Goal: Book appointment/travel/reservation

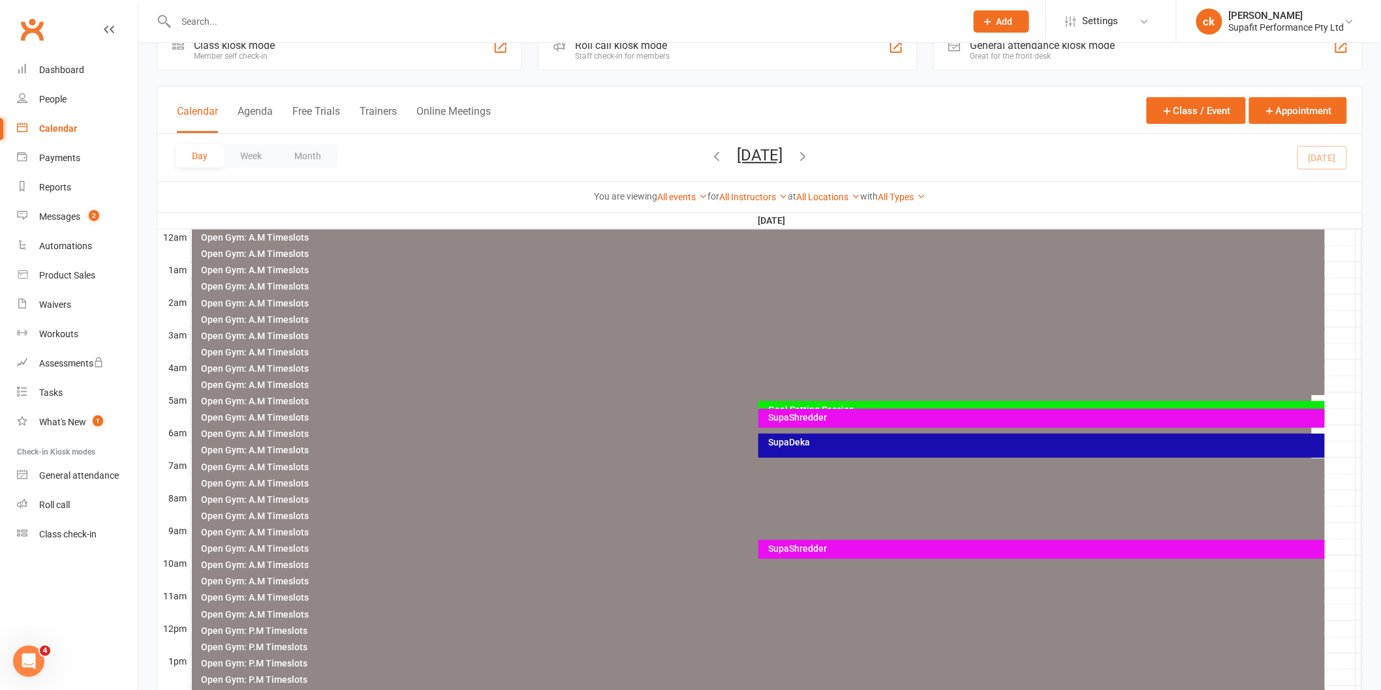
scroll to position [36, 0]
click at [846, 558] on div "SupaShredder" at bounding box center [1041, 549] width 566 height 19
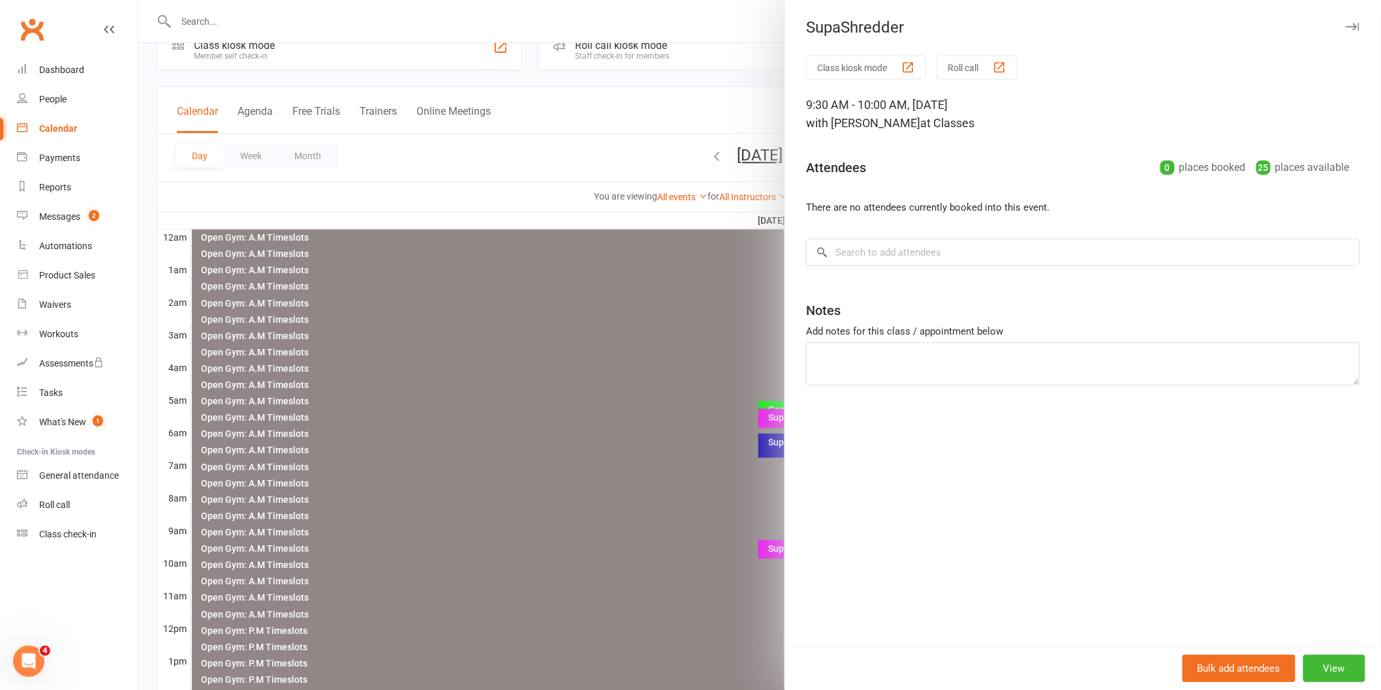
click at [690, 374] on div at bounding box center [759, 345] width 1242 height 690
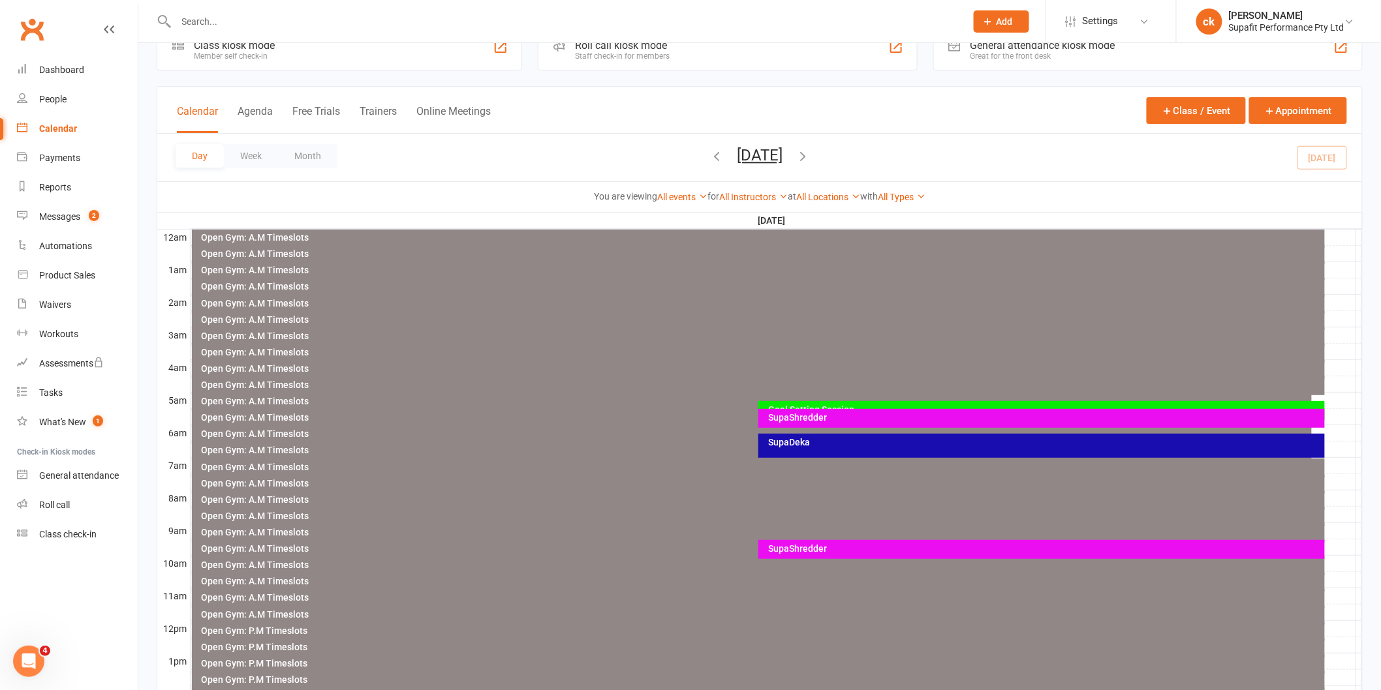
click at [830, 540] on div "SupaShredder" at bounding box center [1041, 549] width 566 height 19
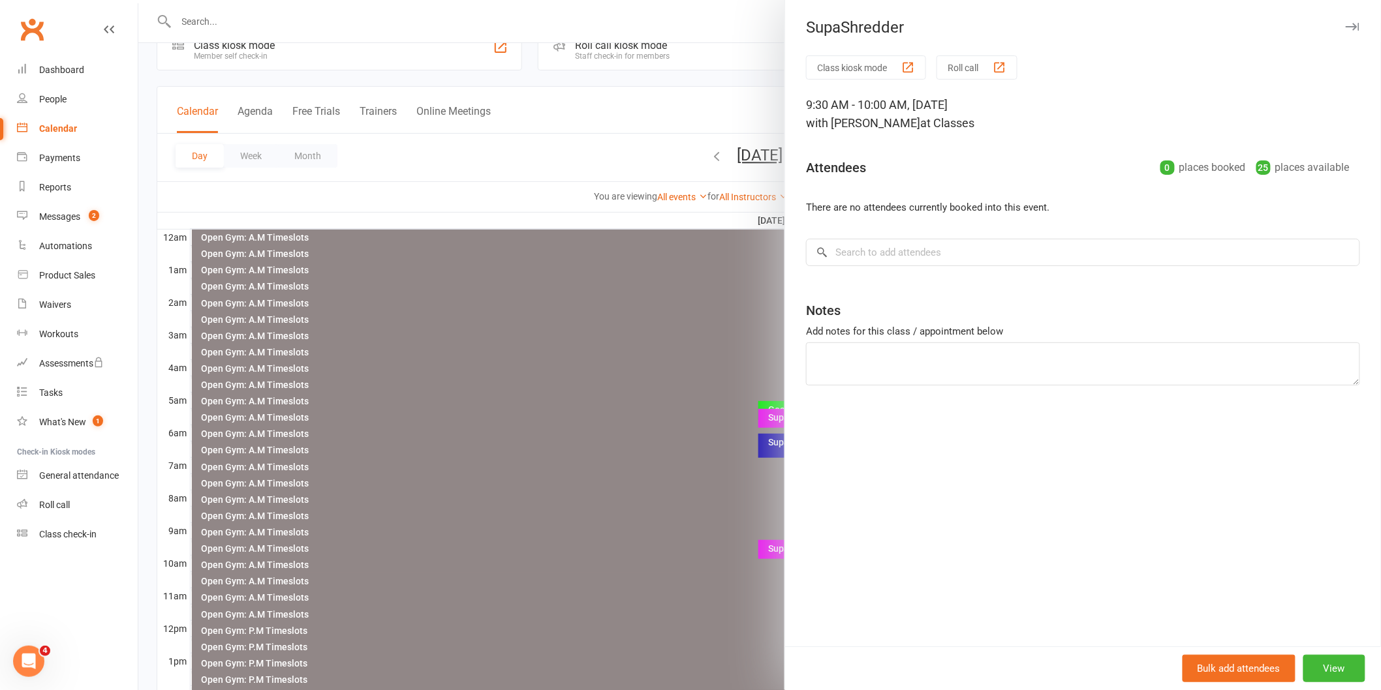
click at [588, 200] on div at bounding box center [759, 345] width 1242 height 690
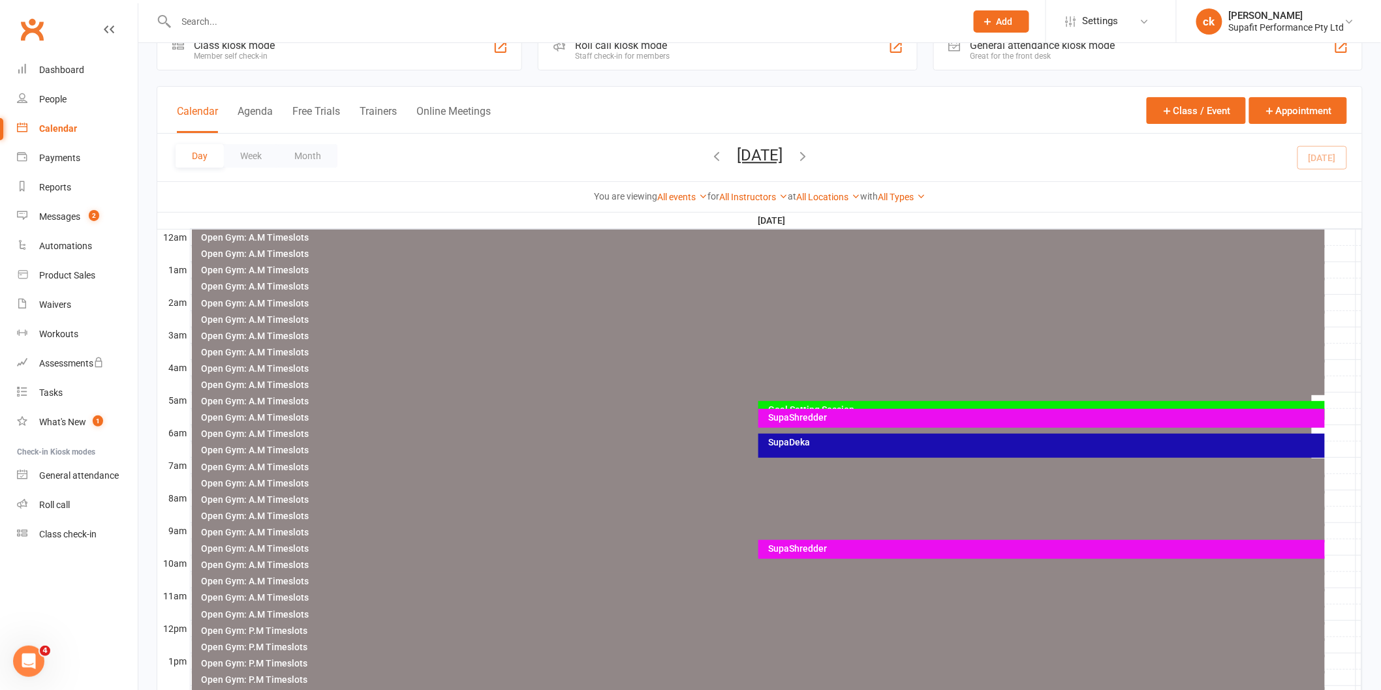
drag, startPoint x: 820, startPoint y: 537, endPoint x: 826, endPoint y: 543, distance: 8.3
click at [157, 229] on div "Open Gym: A.M Timeslots Open Gym: A.M Timeslots Open Gym: A.M Timeslots Open Gy…" at bounding box center [157, 229] width 0 height 0
click at [826, 543] on div "SupaShredder" at bounding box center [1041, 549] width 566 height 19
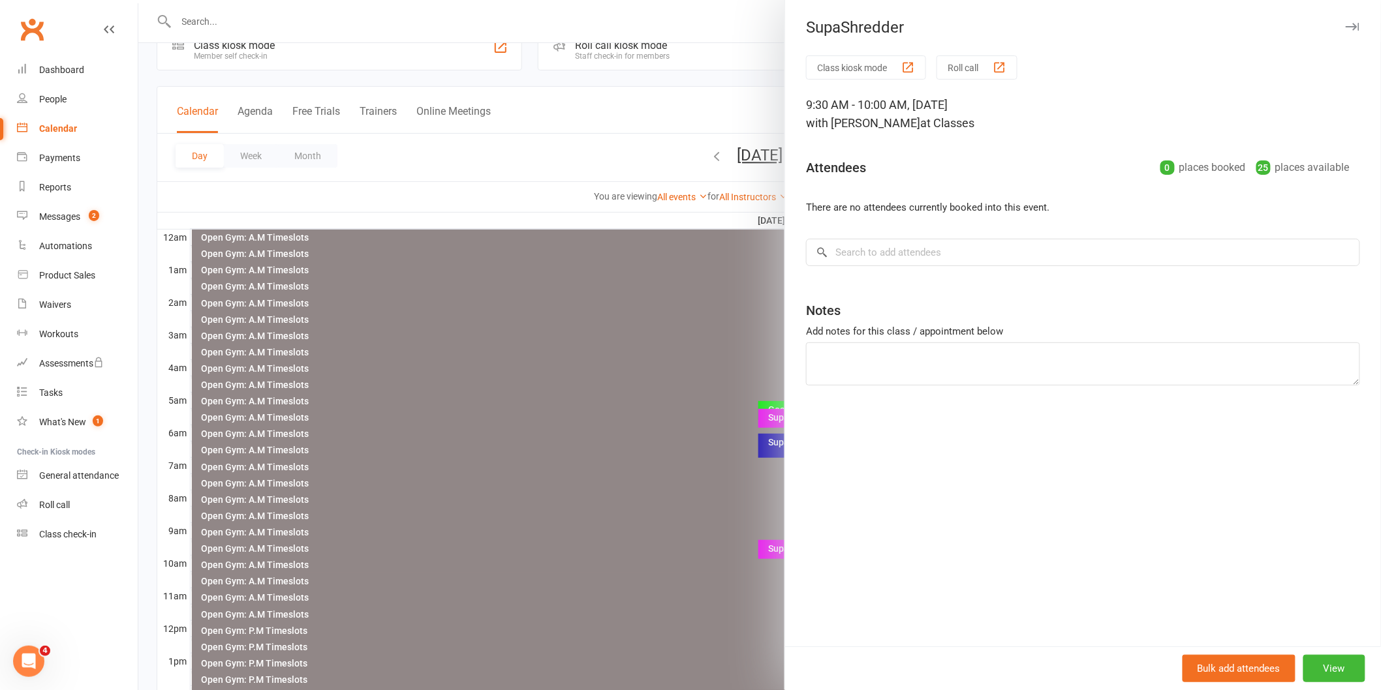
click at [641, 466] on div at bounding box center [759, 345] width 1242 height 690
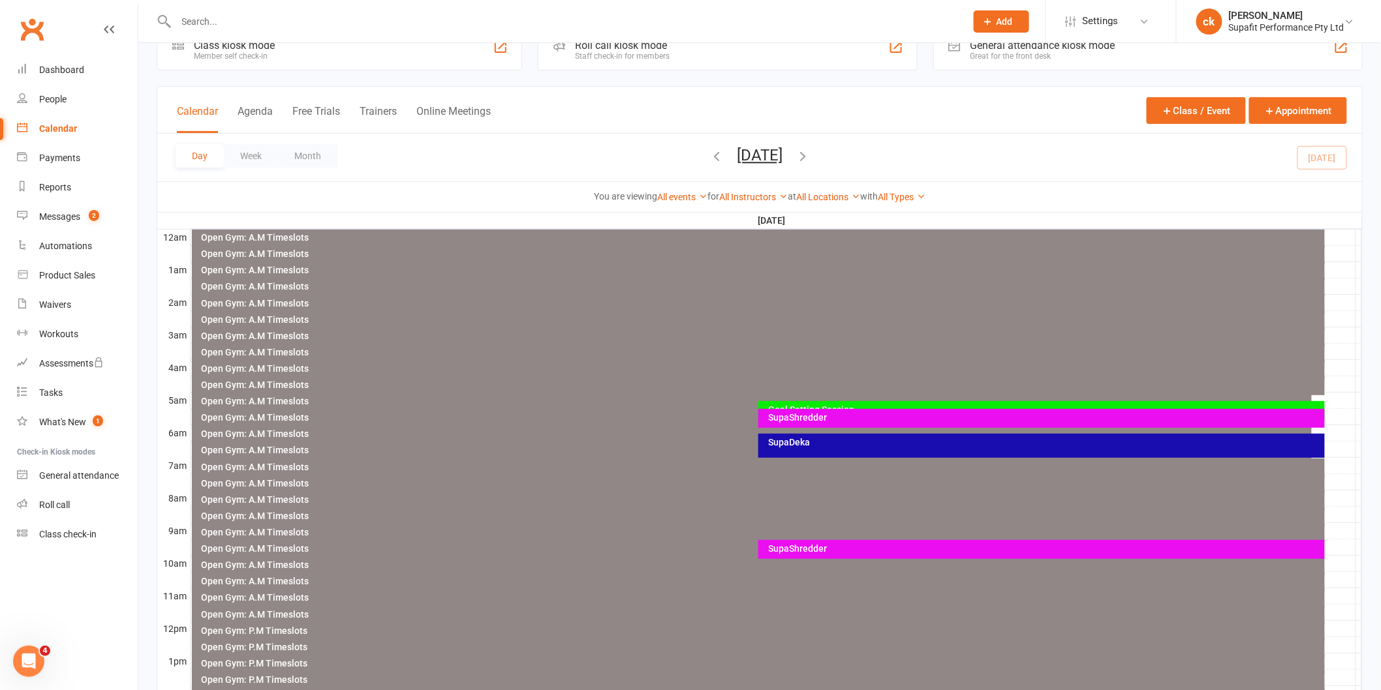
click at [851, 555] on div "SupaShredder" at bounding box center [1041, 549] width 566 height 19
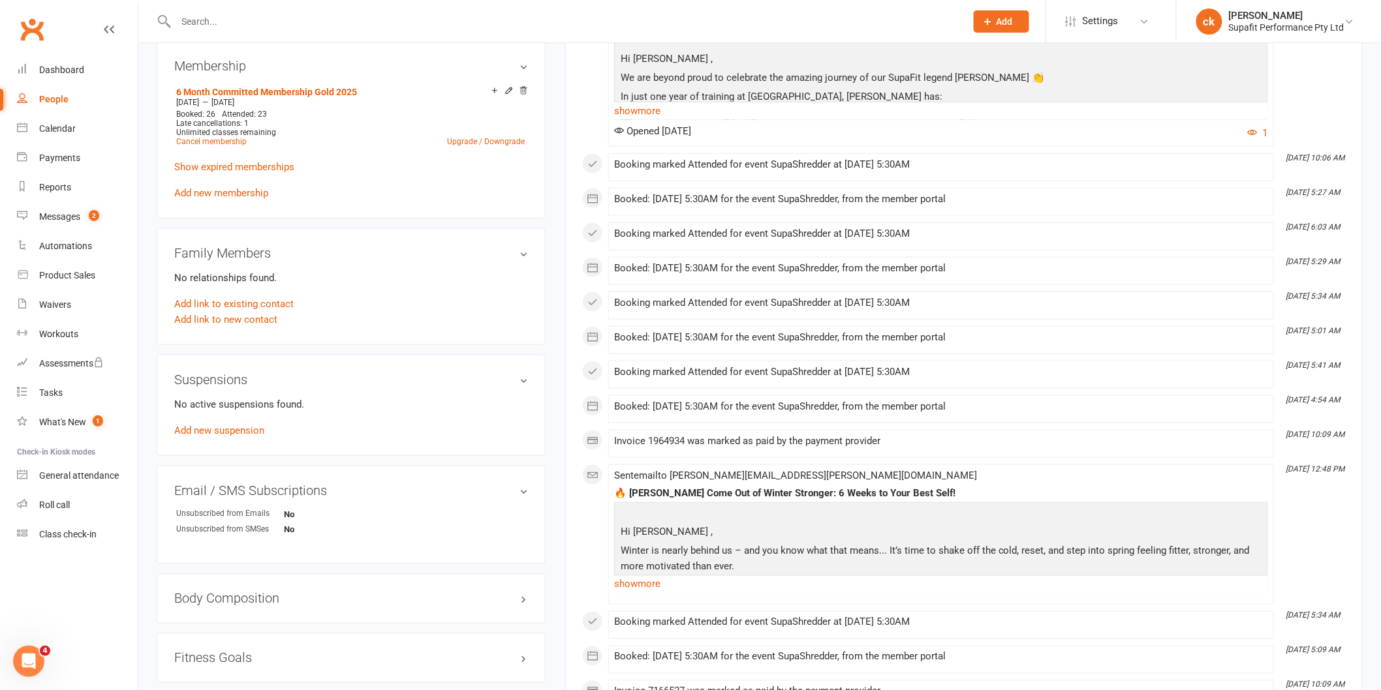
scroll to position [507, 0]
click at [63, 213] on div "Messages" at bounding box center [59, 216] width 41 height 10
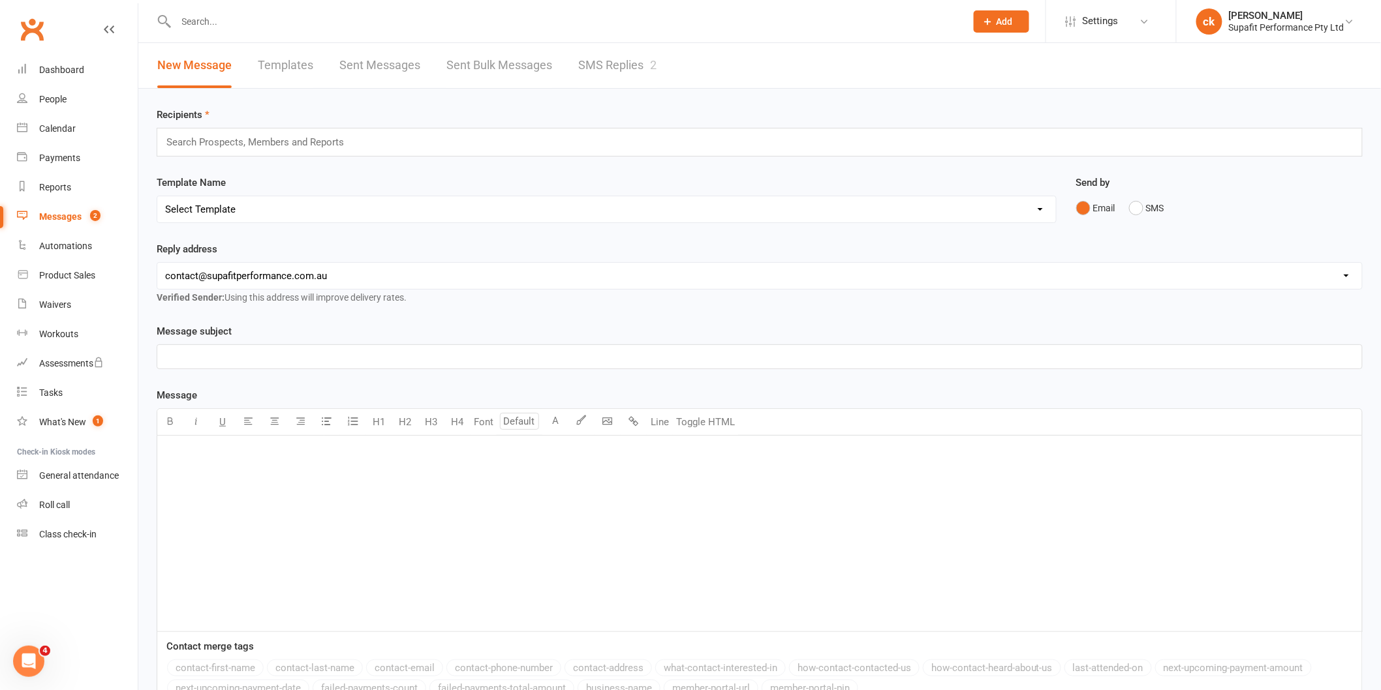
click at [615, 59] on link "SMS Replies 2" at bounding box center [617, 65] width 78 height 45
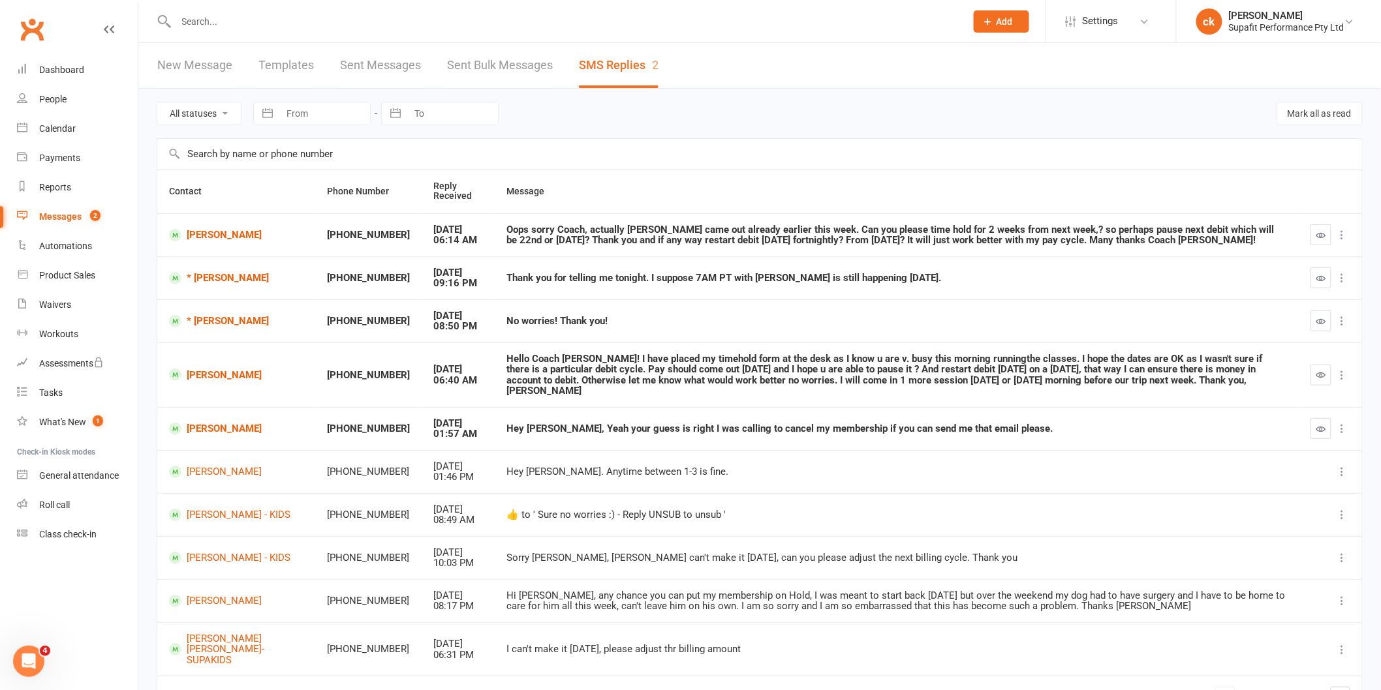
scroll to position [62, 0]
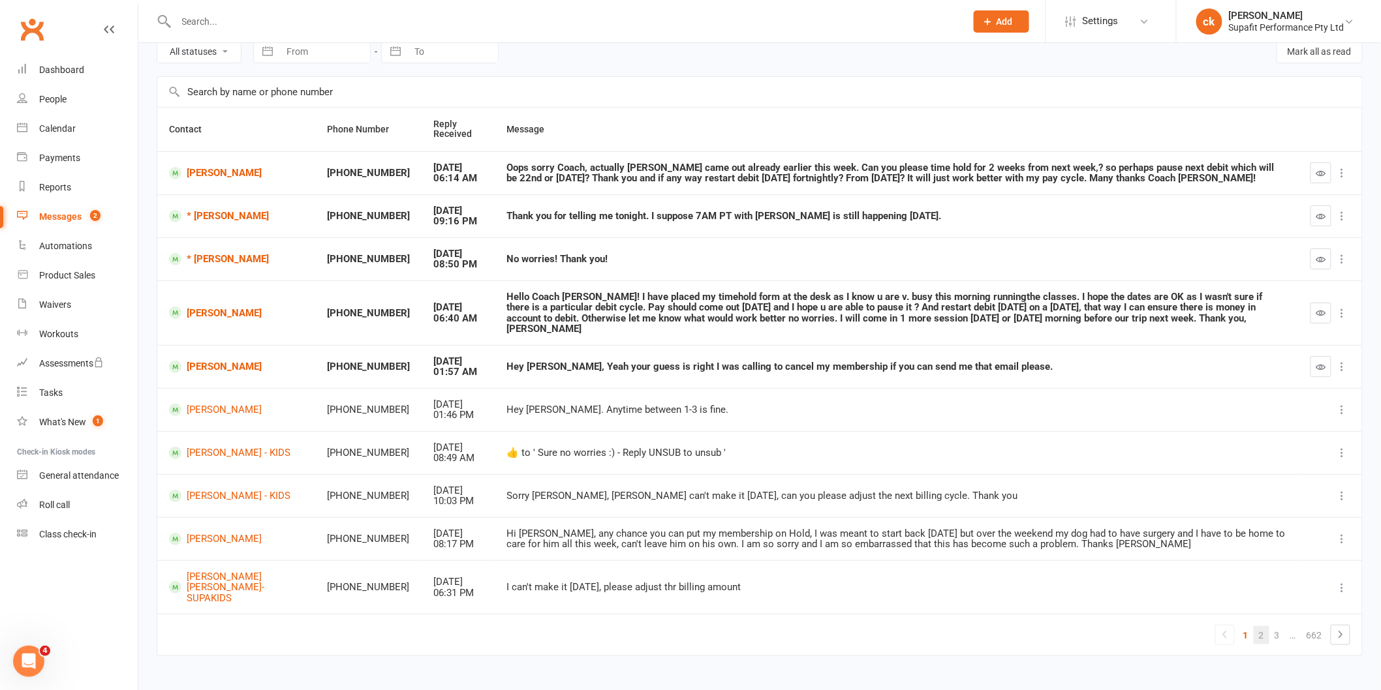
click at [1264, 626] on link "2" at bounding box center [1261, 635] width 16 height 18
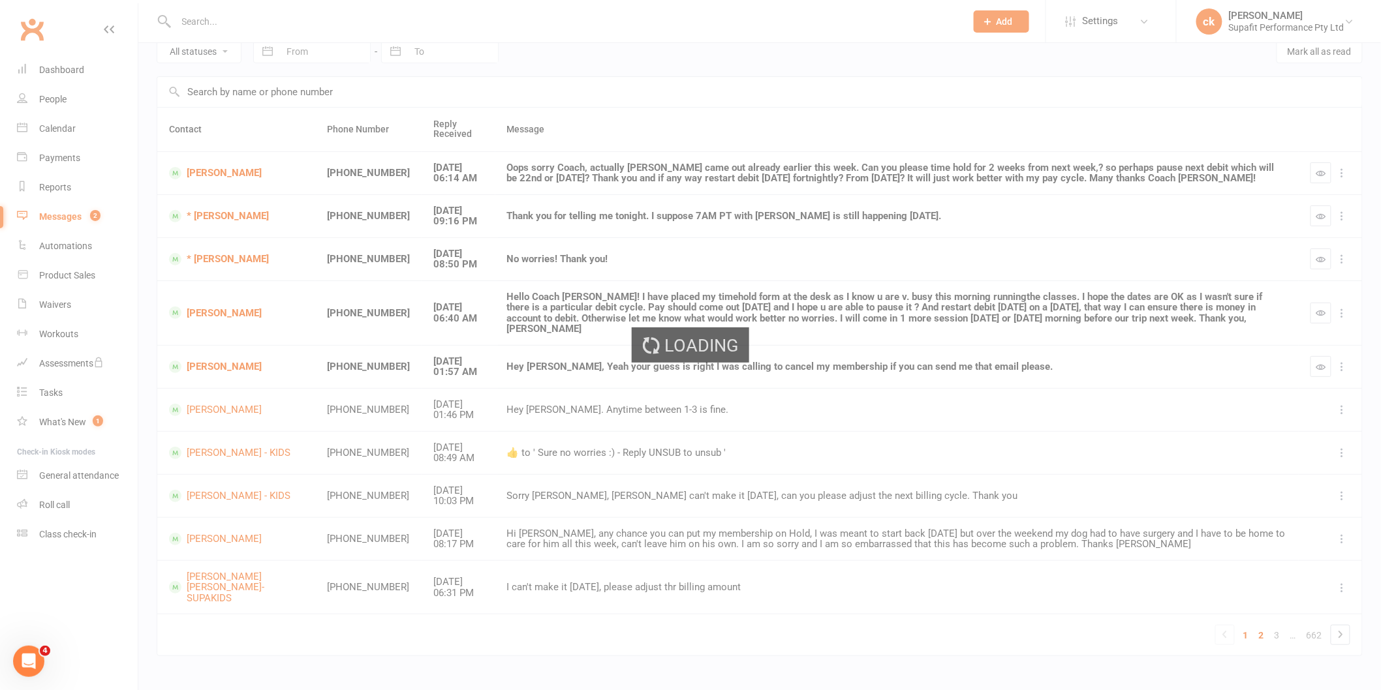
scroll to position [51, 0]
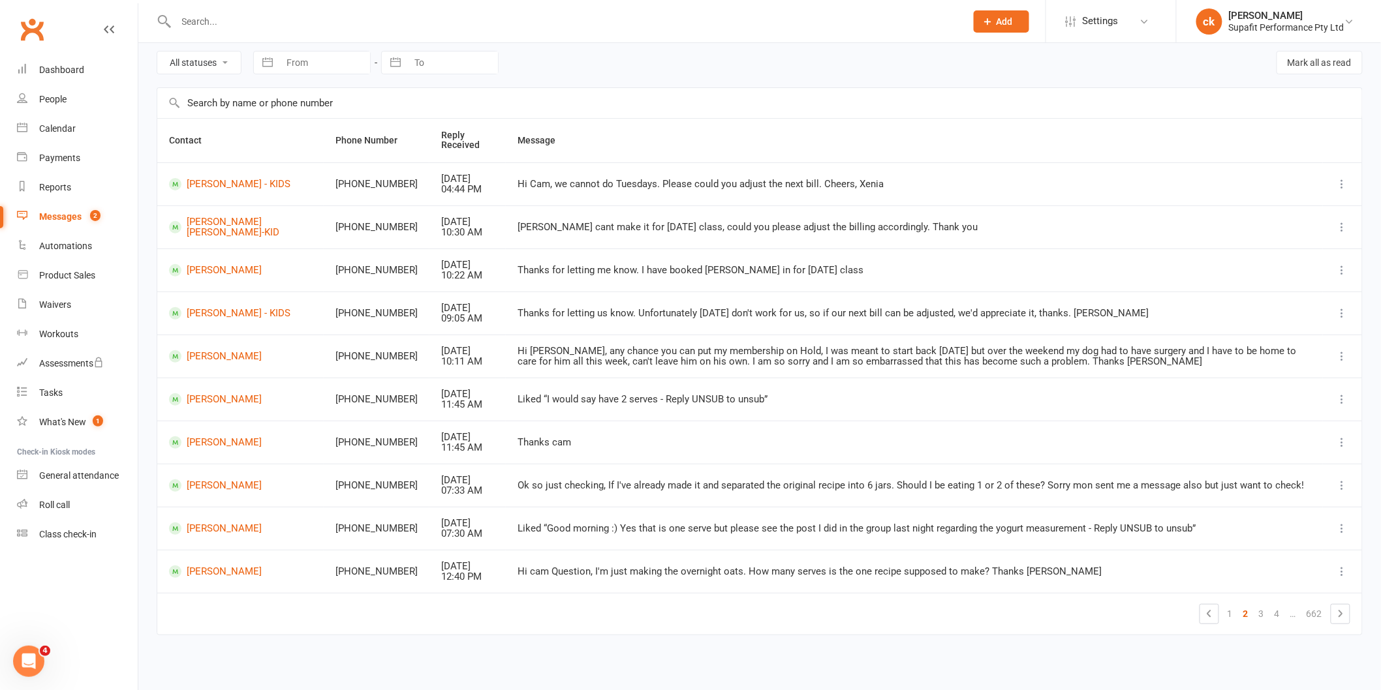
click at [1264, 613] on link "3" at bounding box center [1261, 614] width 16 height 18
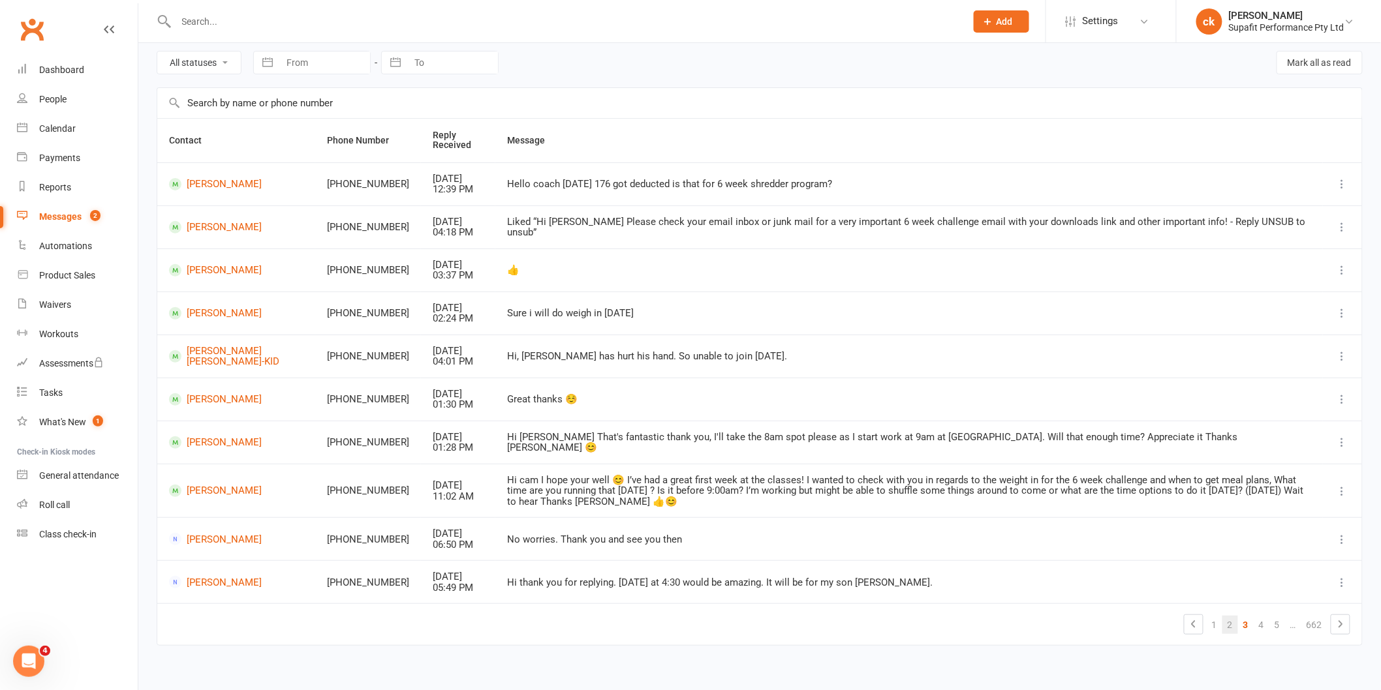
scroll to position [62, 0]
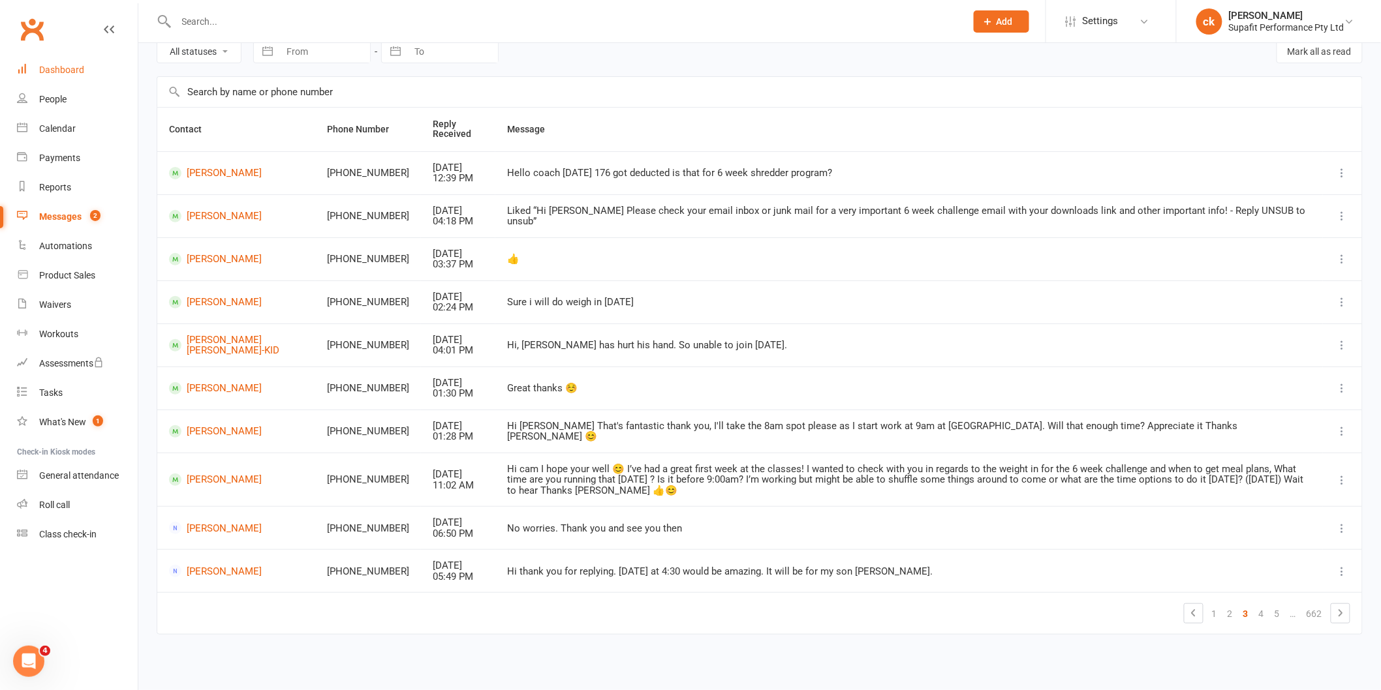
click at [59, 72] on div "Dashboard" at bounding box center [61, 70] width 45 height 10
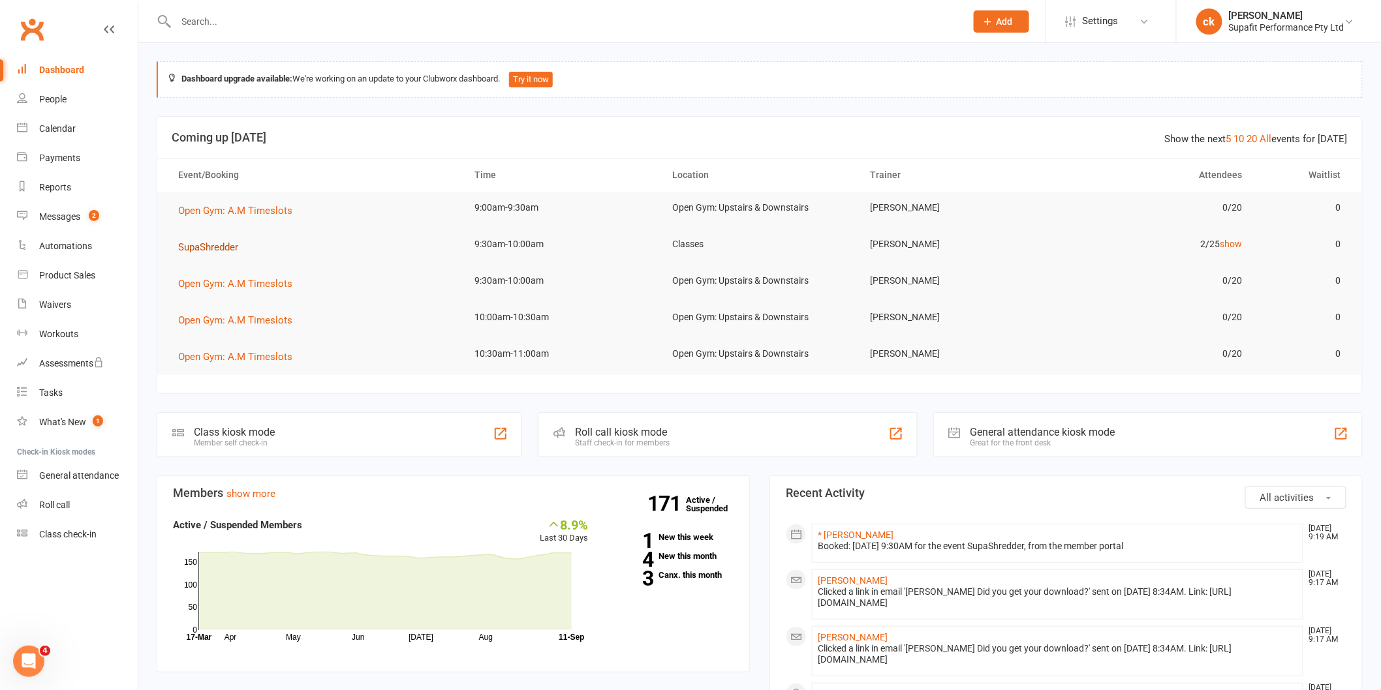
click at [217, 253] on button "SupaShredder" at bounding box center [212, 247] width 69 height 16
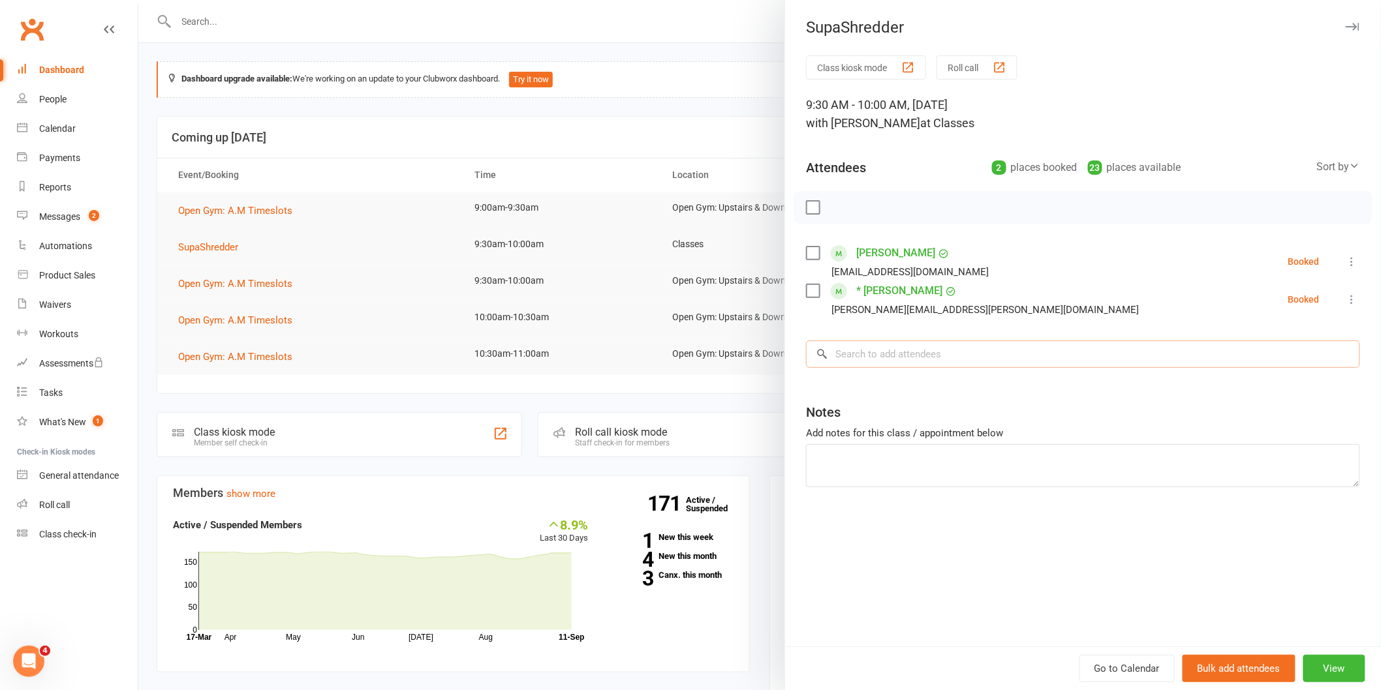
click at [953, 357] on input "search" at bounding box center [1083, 354] width 554 height 27
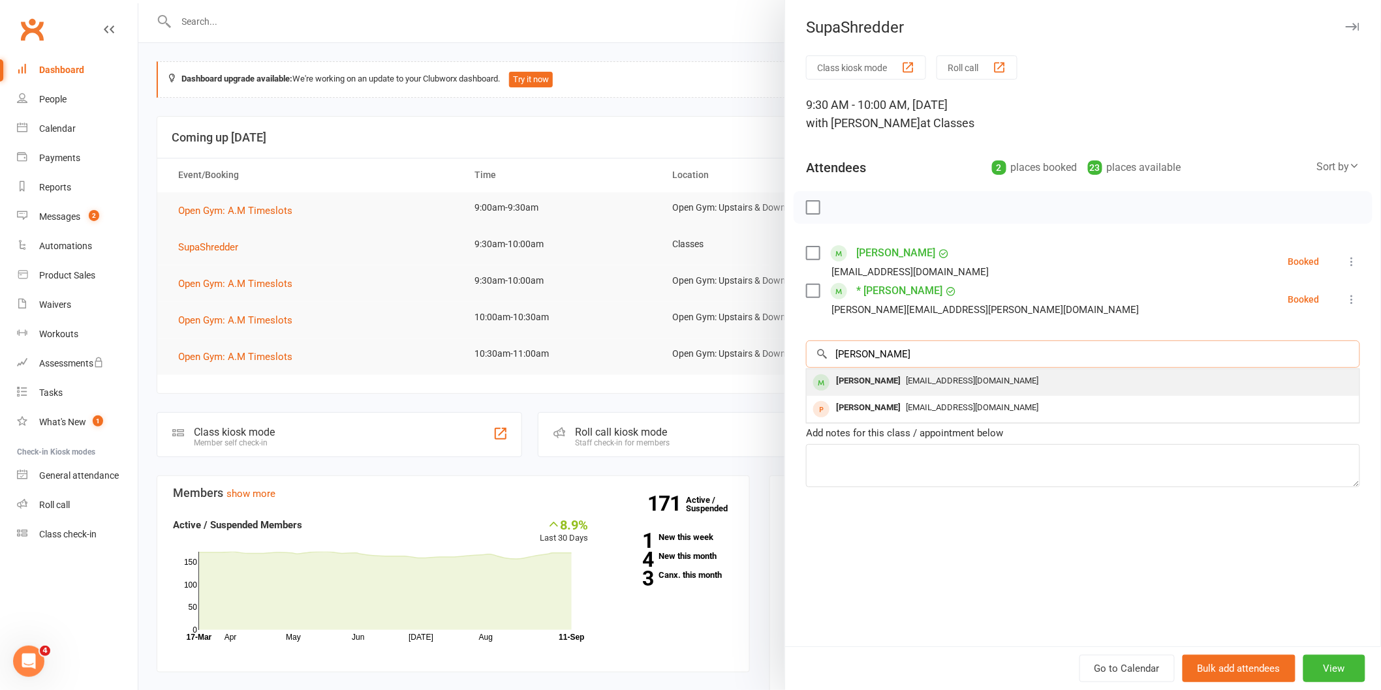
type input "wayne"
click at [932, 380] on span "[EMAIL_ADDRESS][DOMAIN_NAME]" at bounding box center [972, 381] width 132 height 10
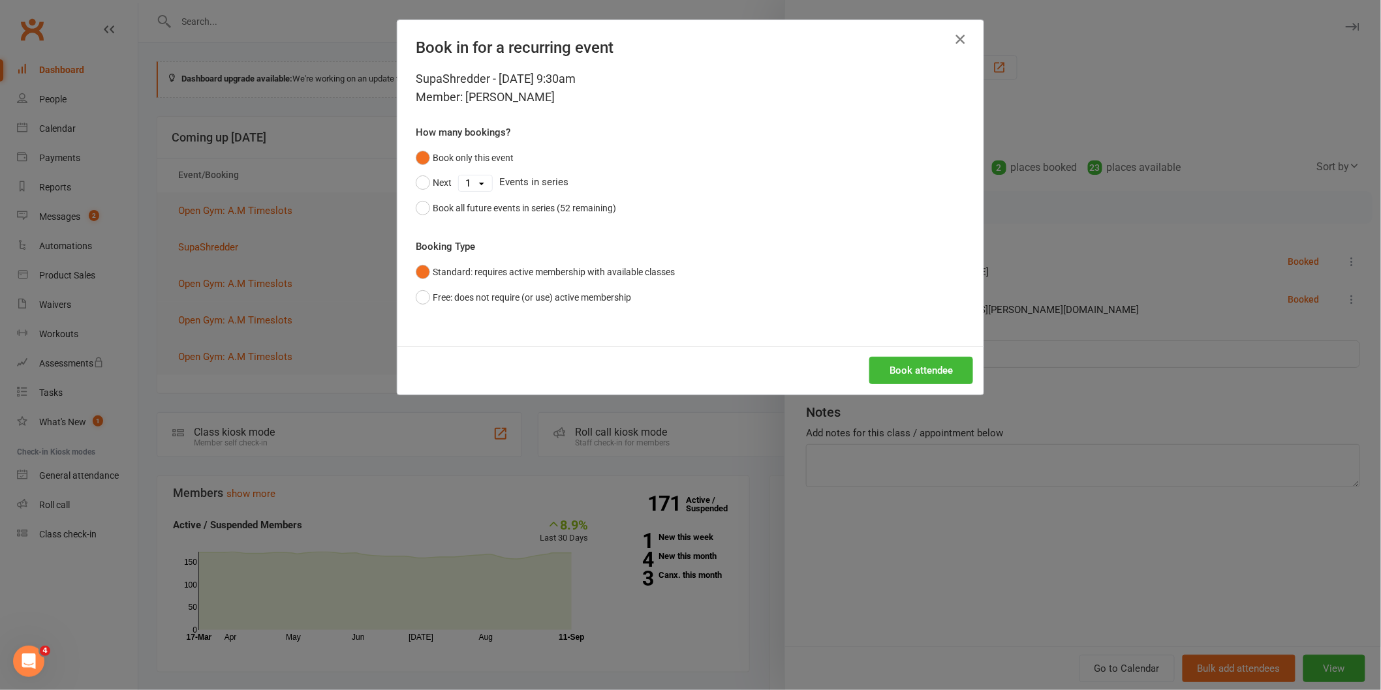
click at [954, 29] on button "button" at bounding box center [959, 39] width 21 height 21
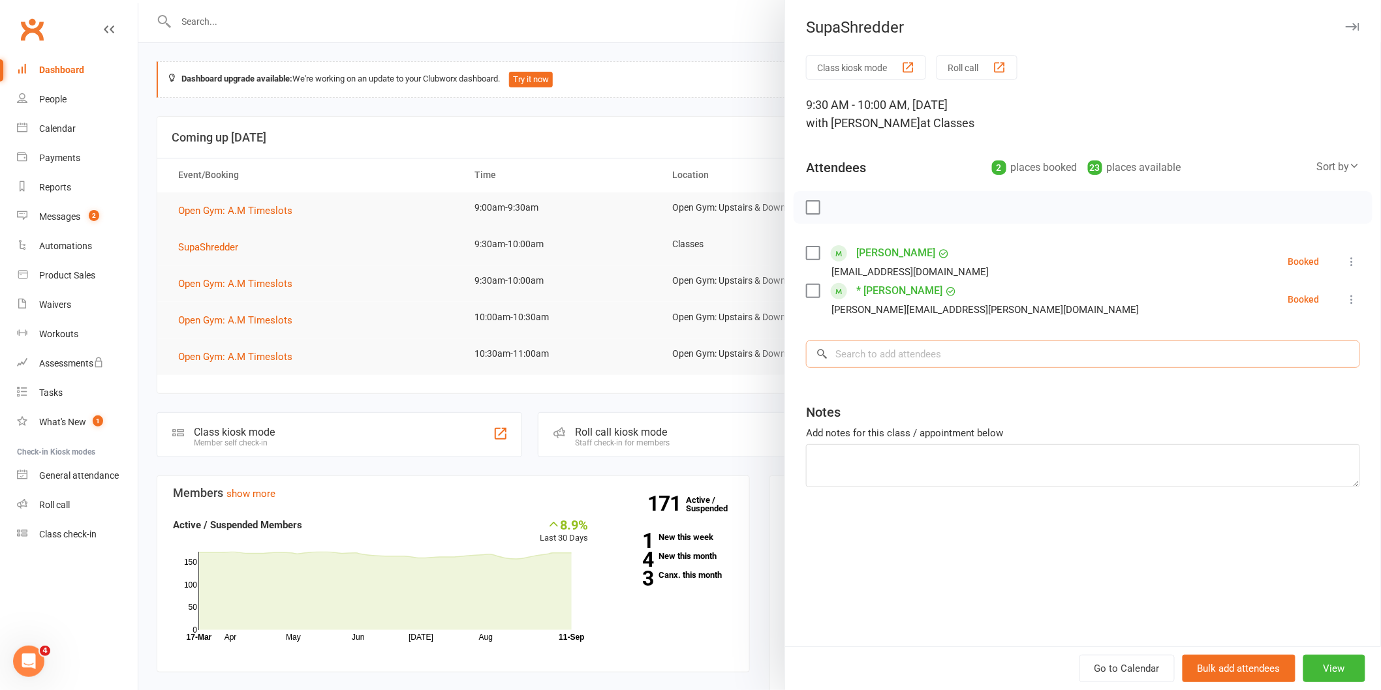
click at [856, 354] on input "search" at bounding box center [1083, 354] width 554 height 27
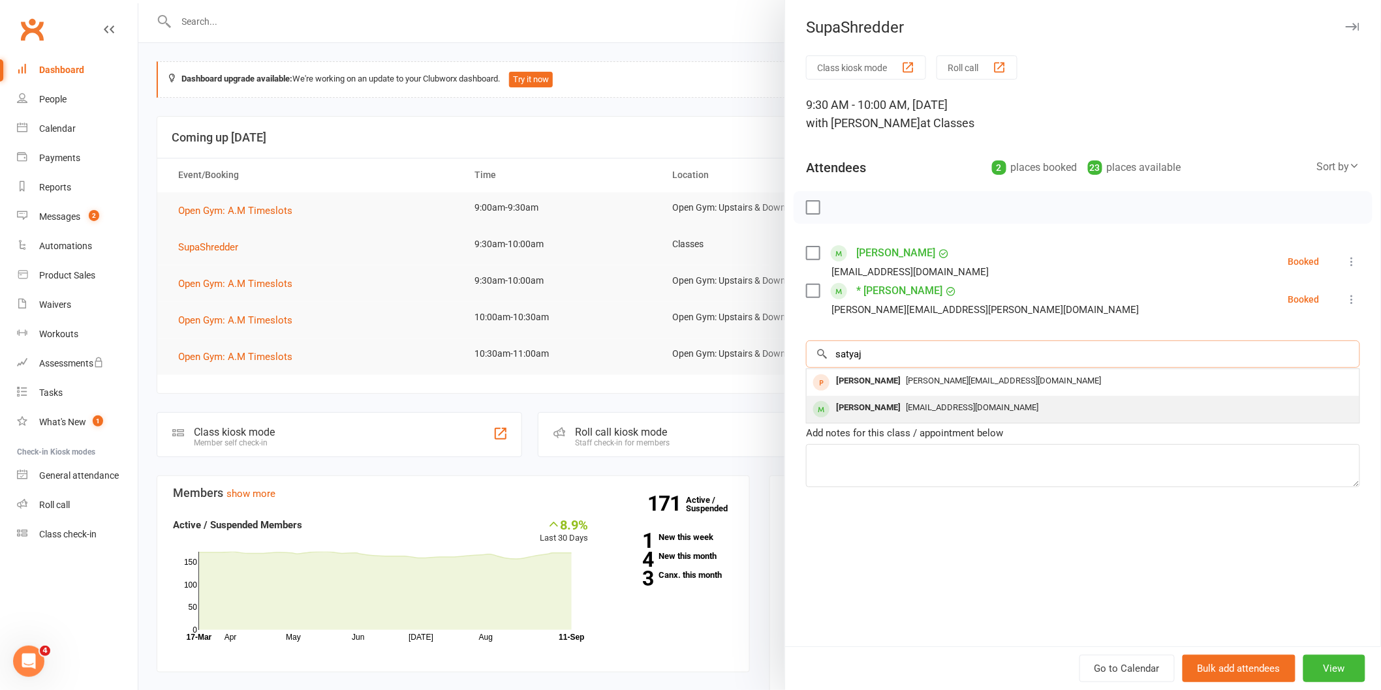
type input "satyaj"
click at [943, 409] on span "[EMAIL_ADDRESS][DOMAIN_NAME]" at bounding box center [972, 408] width 132 height 10
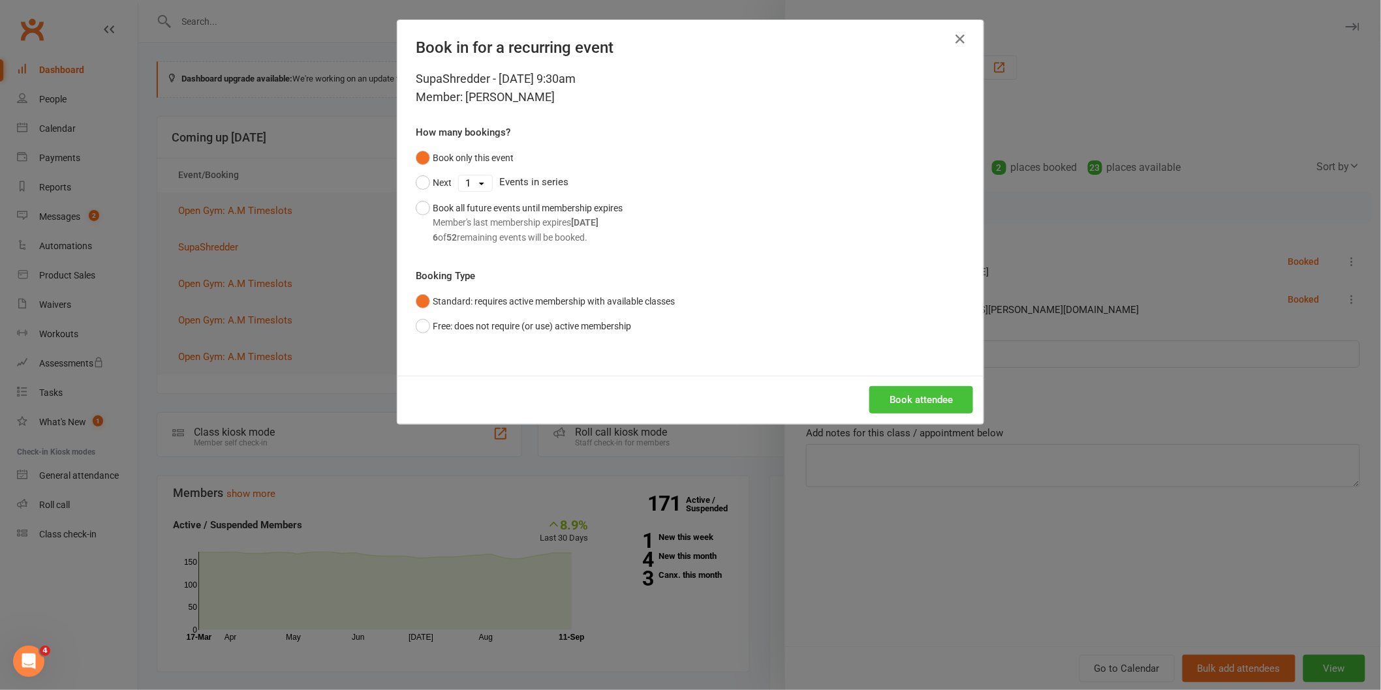
click at [929, 399] on button "Book attendee" at bounding box center [921, 399] width 104 height 27
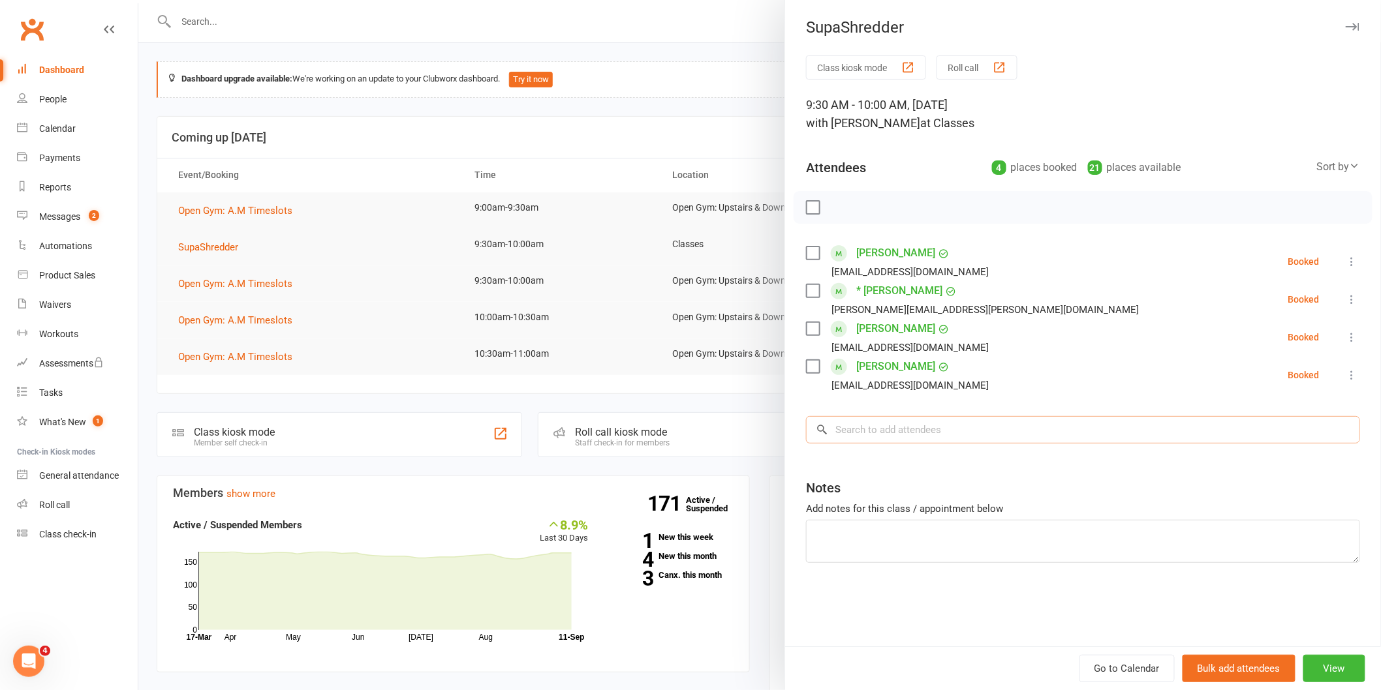
click at [999, 429] on input "search" at bounding box center [1083, 429] width 554 height 27
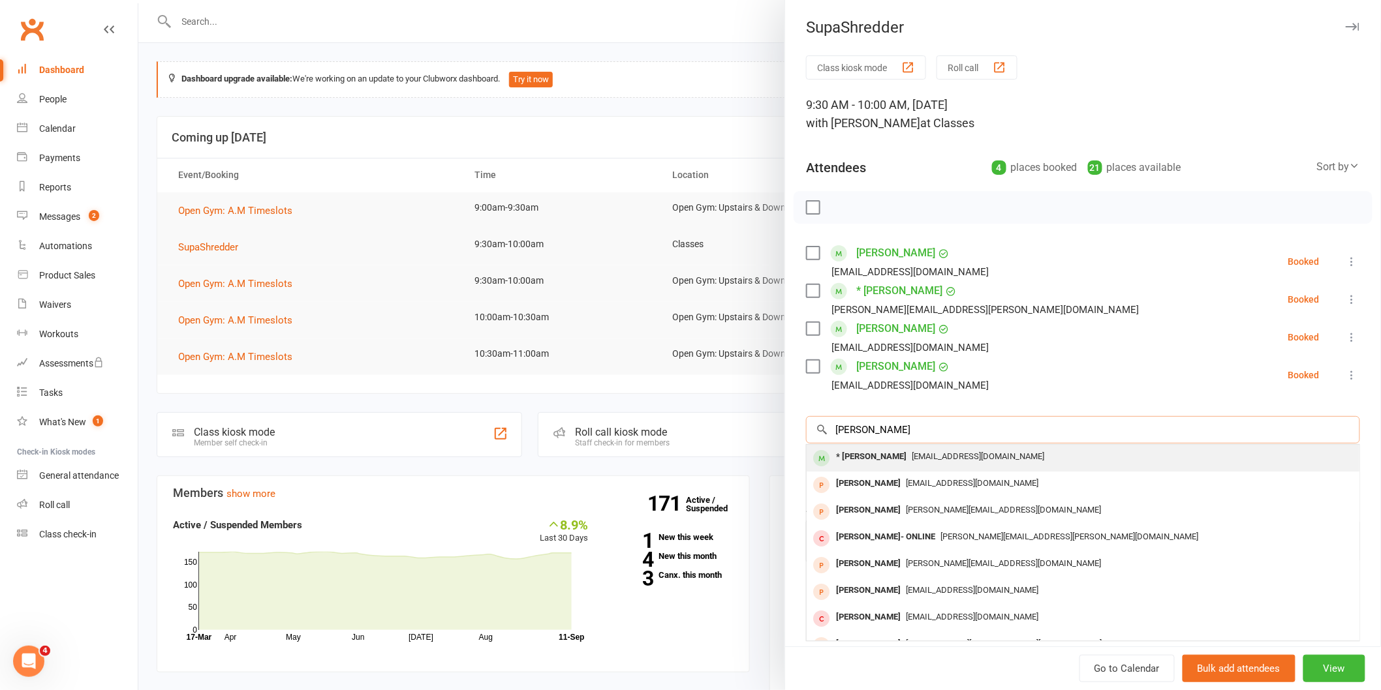
type input "sonia"
click at [1026, 457] on div "[EMAIL_ADDRESS][DOMAIN_NAME]" at bounding box center [1083, 457] width 542 height 19
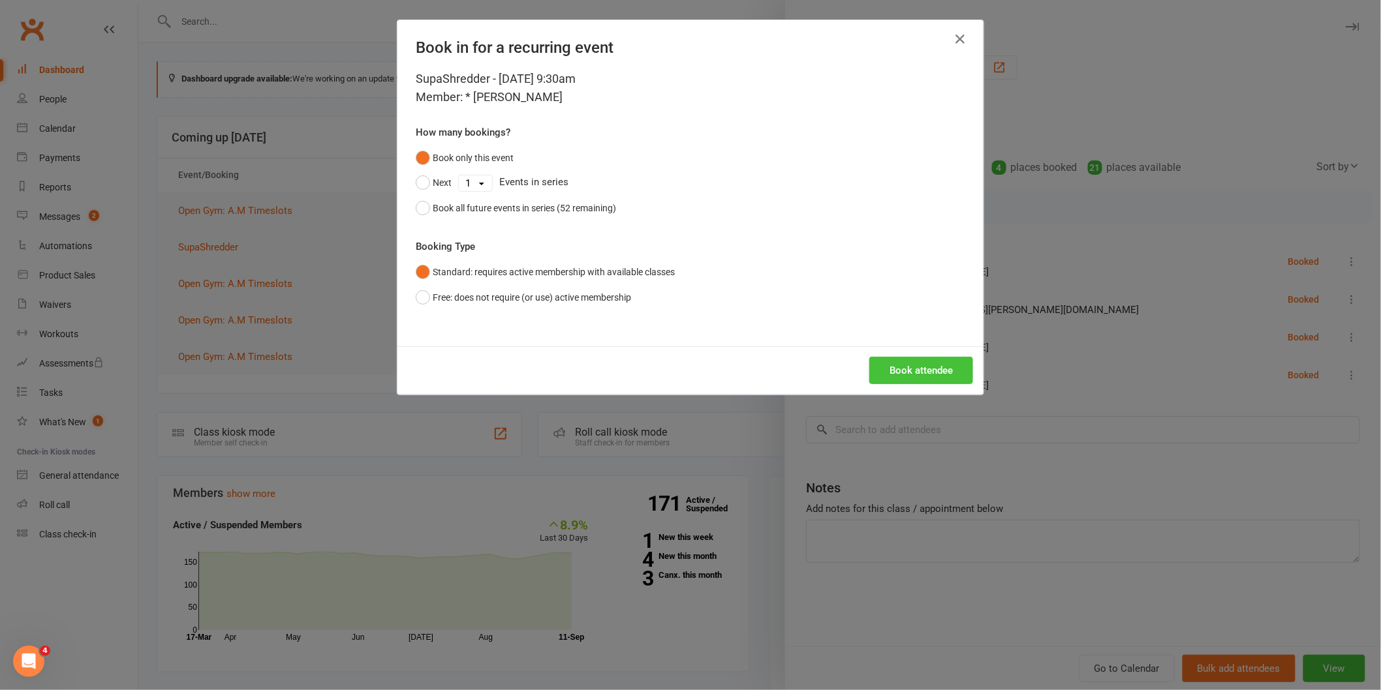
click at [890, 375] on button "Book attendee" at bounding box center [921, 370] width 104 height 27
